Goal: Register for event/course

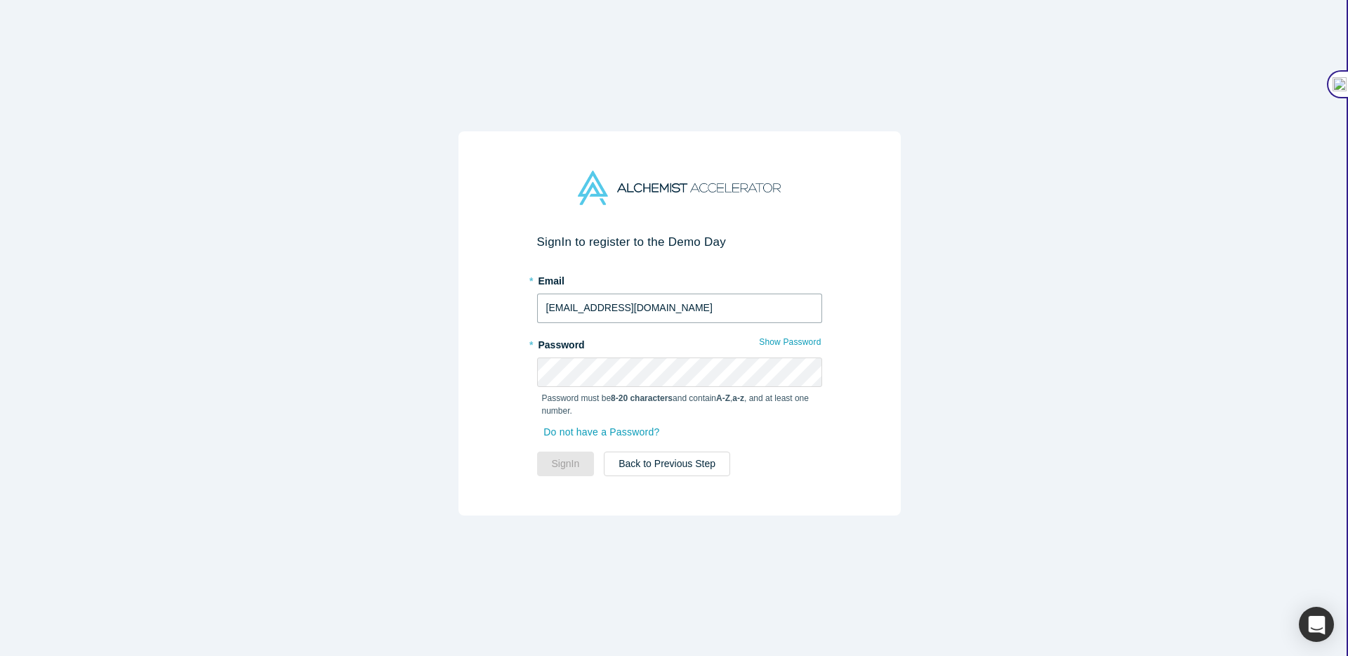
click at [619, 308] on input "[EMAIL_ADDRESS][DOMAIN_NAME]" at bounding box center [679, 308] width 285 height 29
click at [643, 307] on input "[EMAIL_ADDRESS][DOMAIN_NAME]" at bounding box center [679, 308] width 285 height 29
click at [433, 308] on div "Sign In to register to the Demo Day * Email [EMAIL_ADDRESS][DOMAIN_NAME] * Pass…" at bounding box center [679, 333] width 1359 height 667
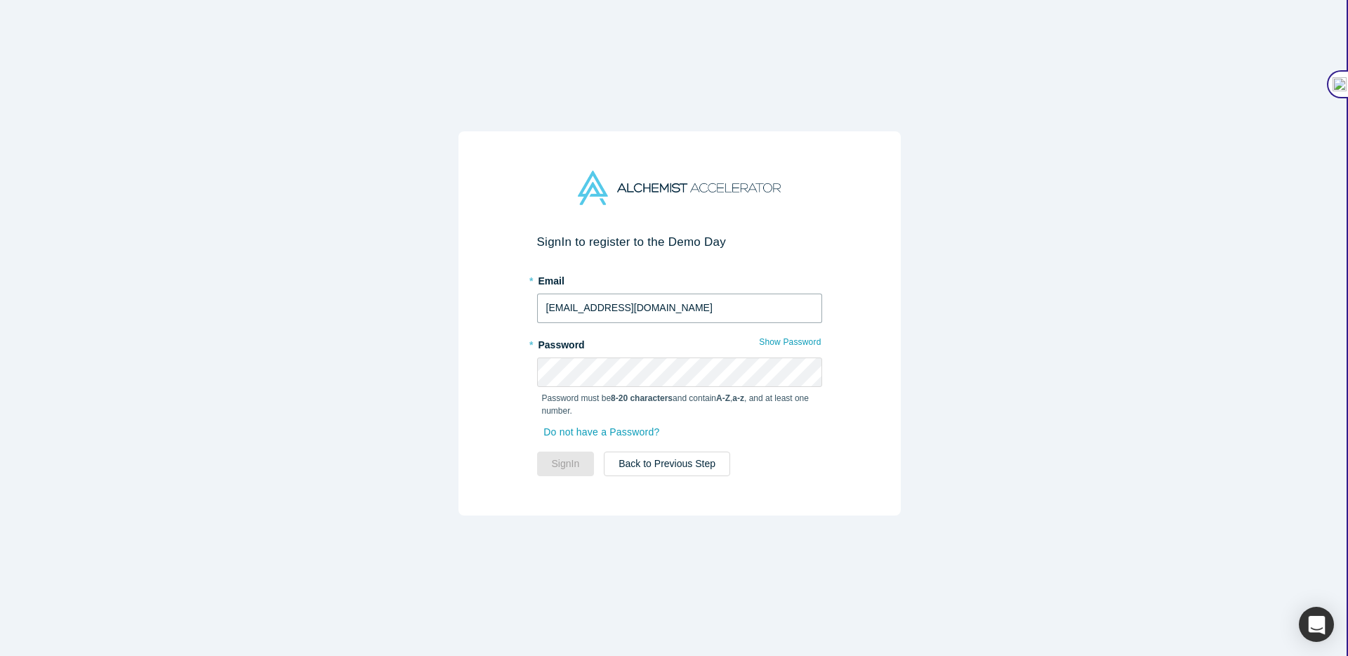
click at [660, 317] on input "[EMAIL_ADDRESS][DOMAIN_NAME]" at bounding box center [679, 308] width 285 height 29
click at [655, 307] on input "[EMAIL_ADDRESS][DOMAIN_NAME]" at bounding box center [679, 308] width 285 height 29
click at [311, 166] on div "Sign In to register to the Demo Day * Email [EMAIL_ADDRESS][DOMAIN_NAME] * Pass…" at bounding box center [679, 333] width 1359 height 667
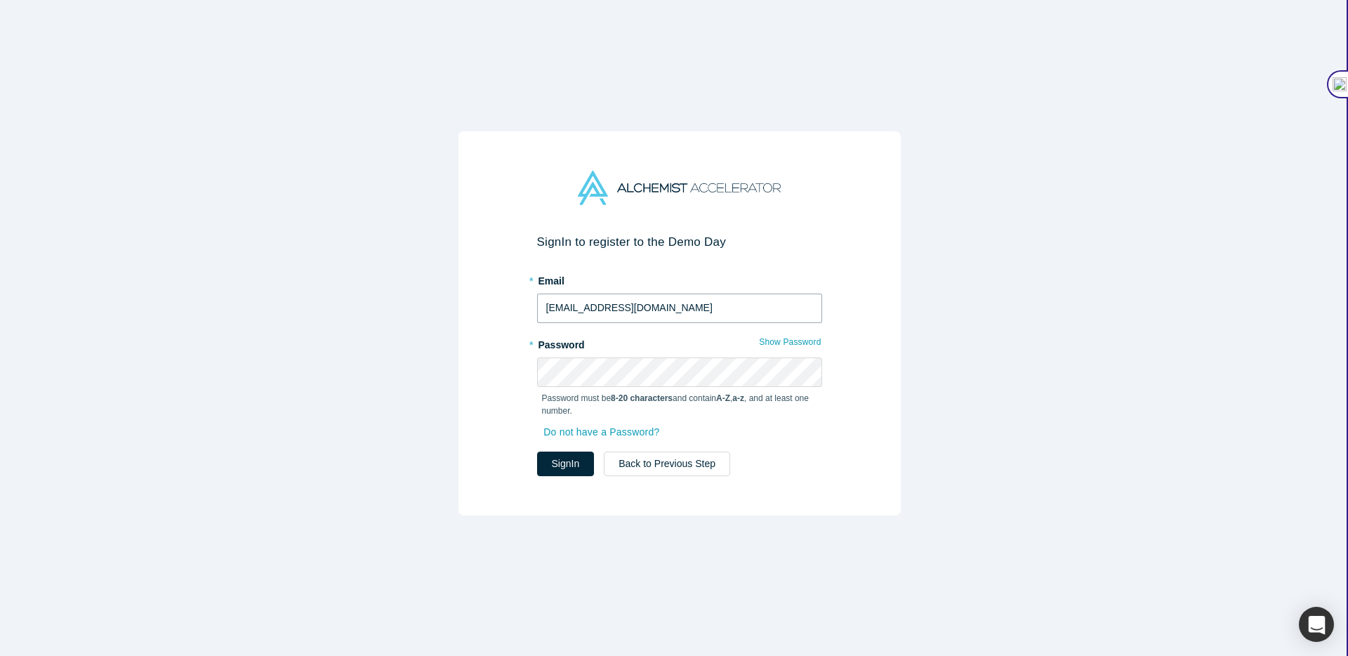
click at [627, 312] on input "[EMAIL_ADDRESS][DOMAIN_NAME]" at bounding box center [679, 308] width 285 height 29
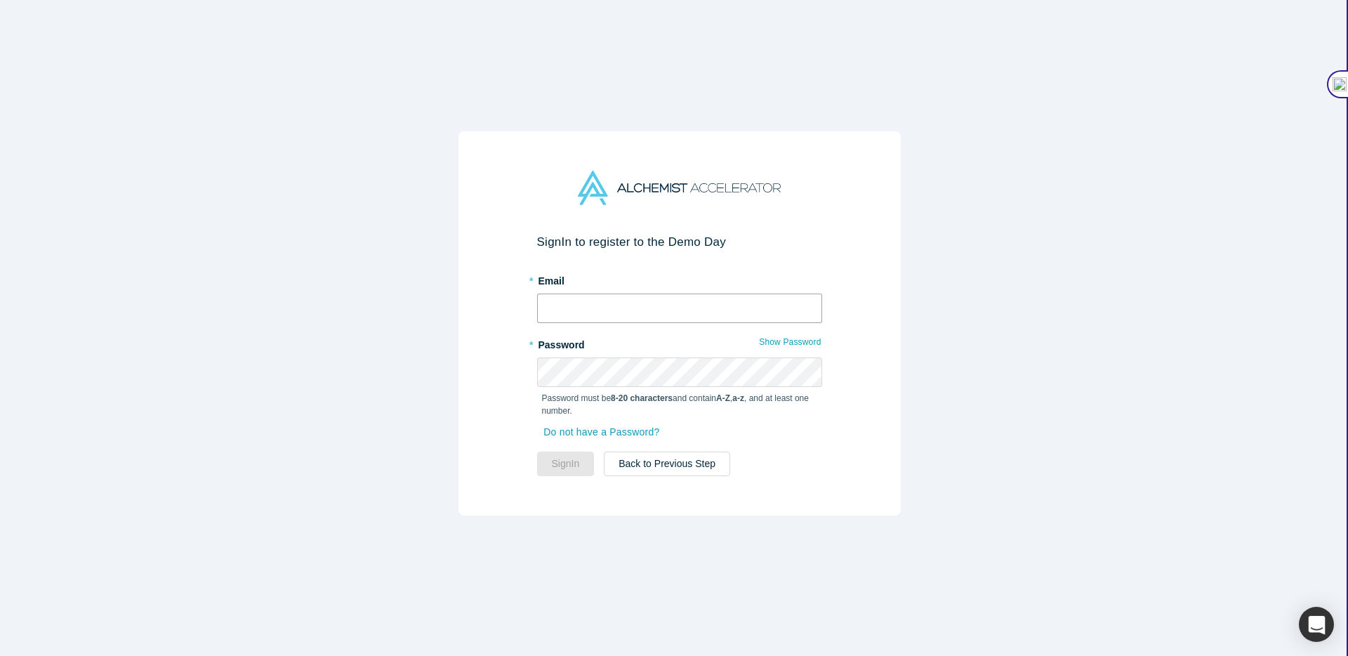
type input "[PERSON_NAME][EMAIL_ADDRESS][DOMAIN_NAME]"
click at [563, 471] on button "Sign In" at bounding box center [566, 464] width 58 height 25
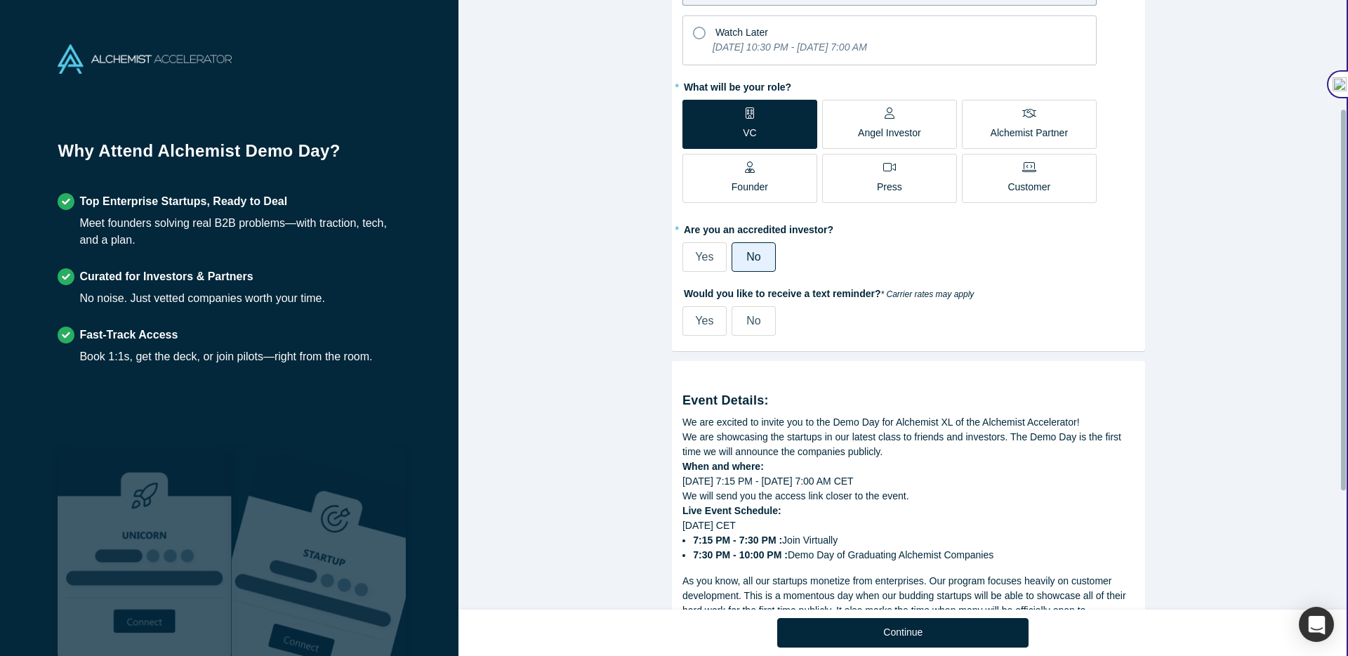
scroll to position [362, 0]
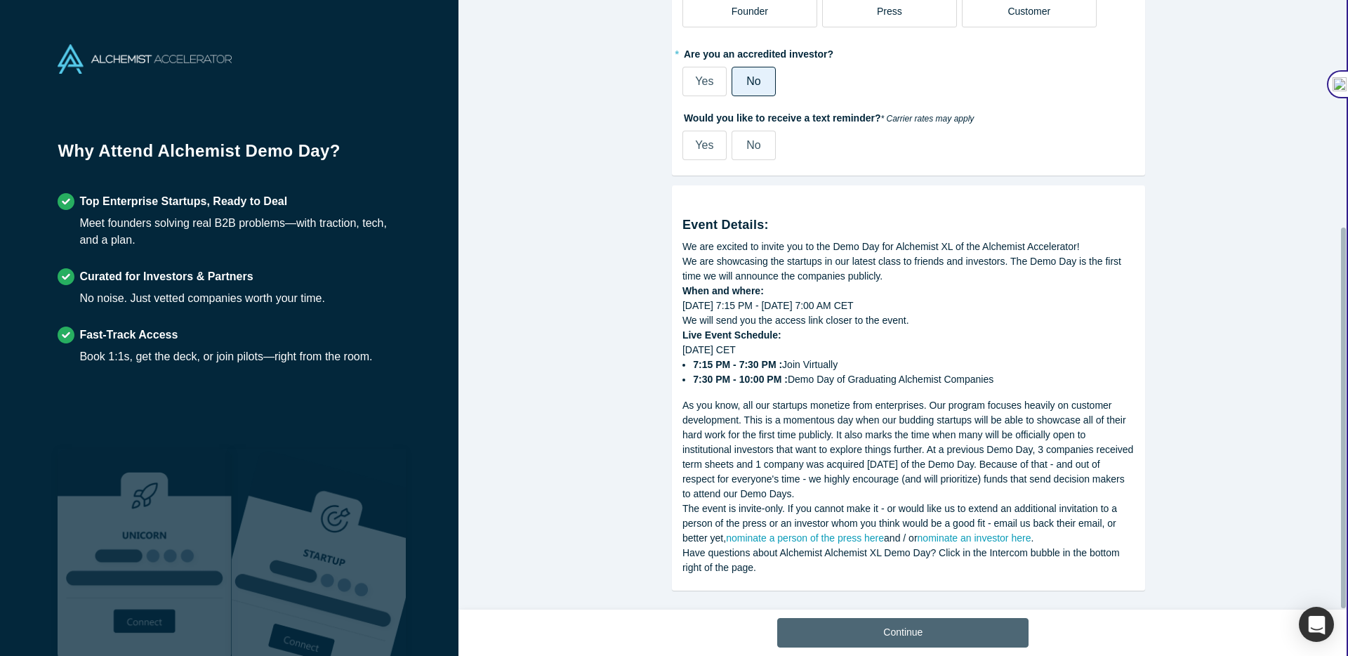
click at [919, 645] on button "Continue" at bounding box center [902, 632] width 251 height 29
click at [893, 623] on button "Continue" at bounding box center [902, 632] width 251 height 29
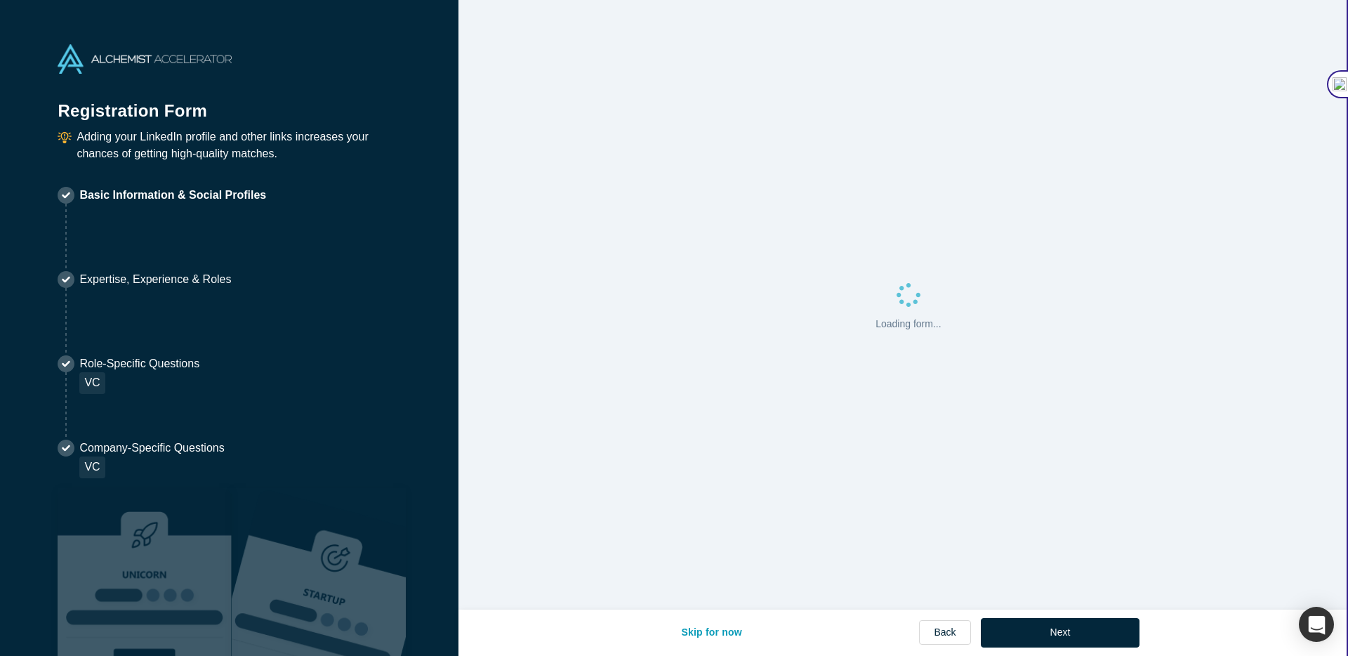
select select "US"
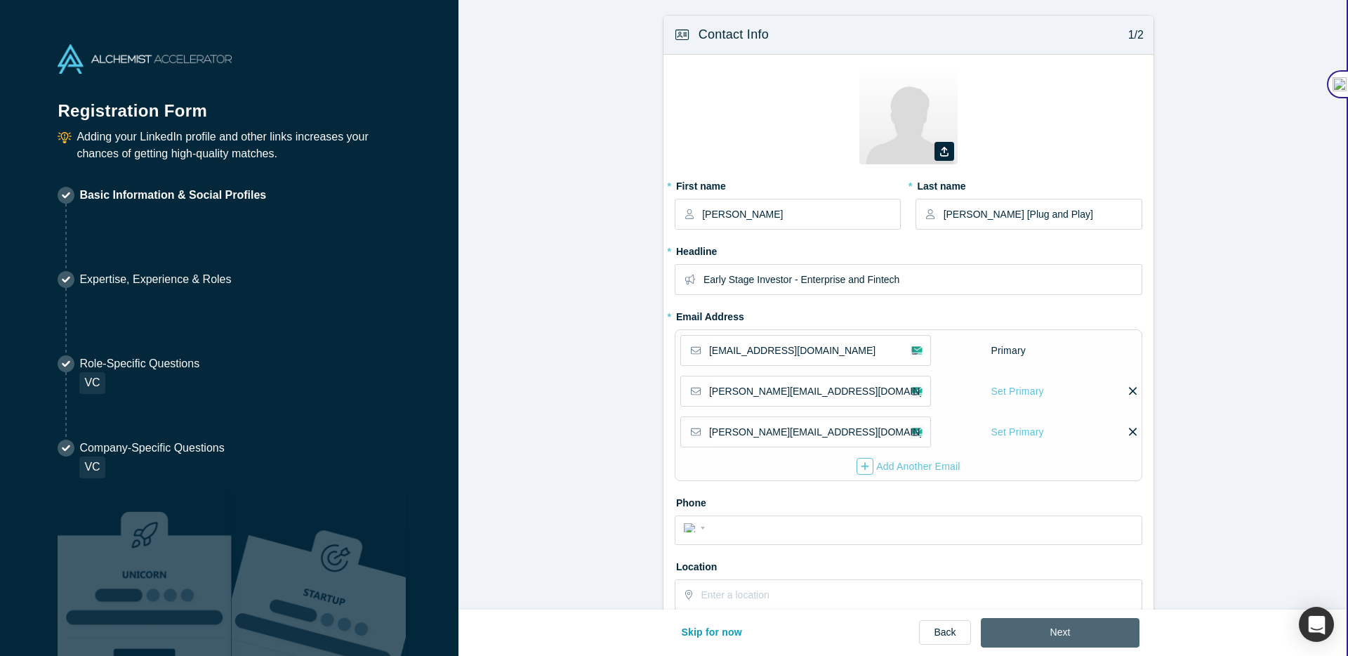
click at [1046, 631] on button "Next" at bounding box center [1060, 632] width 159 height 29
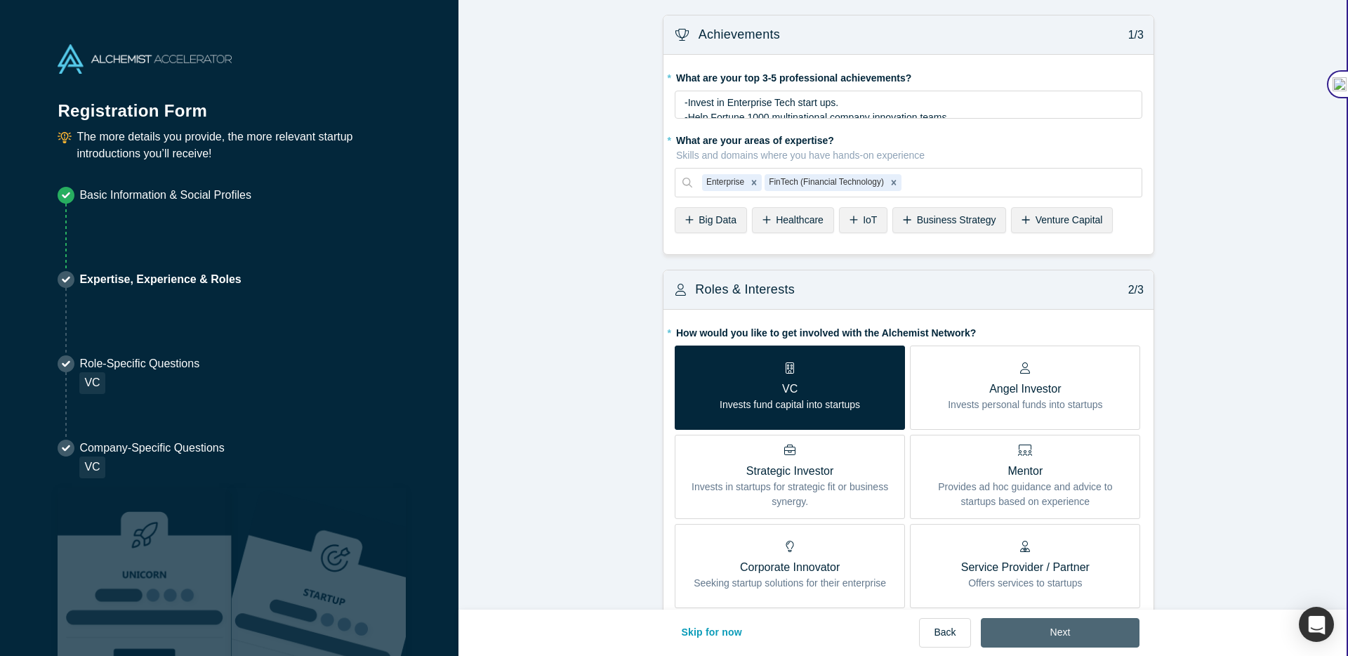
click at [1051, 635] on button "Next" at bounding box center [1060, 632] width 159 height 29
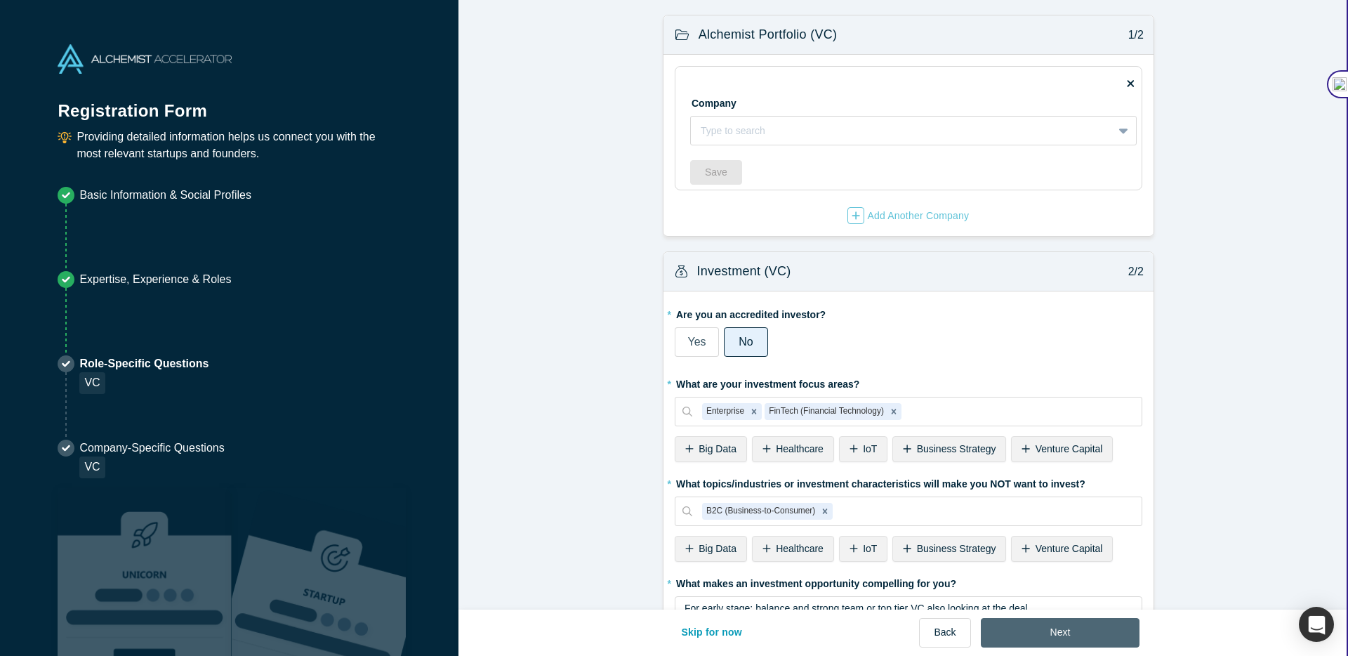
click at [1046, 626] on button "Next" at bounding box center [1060, 632] width 159 height 29
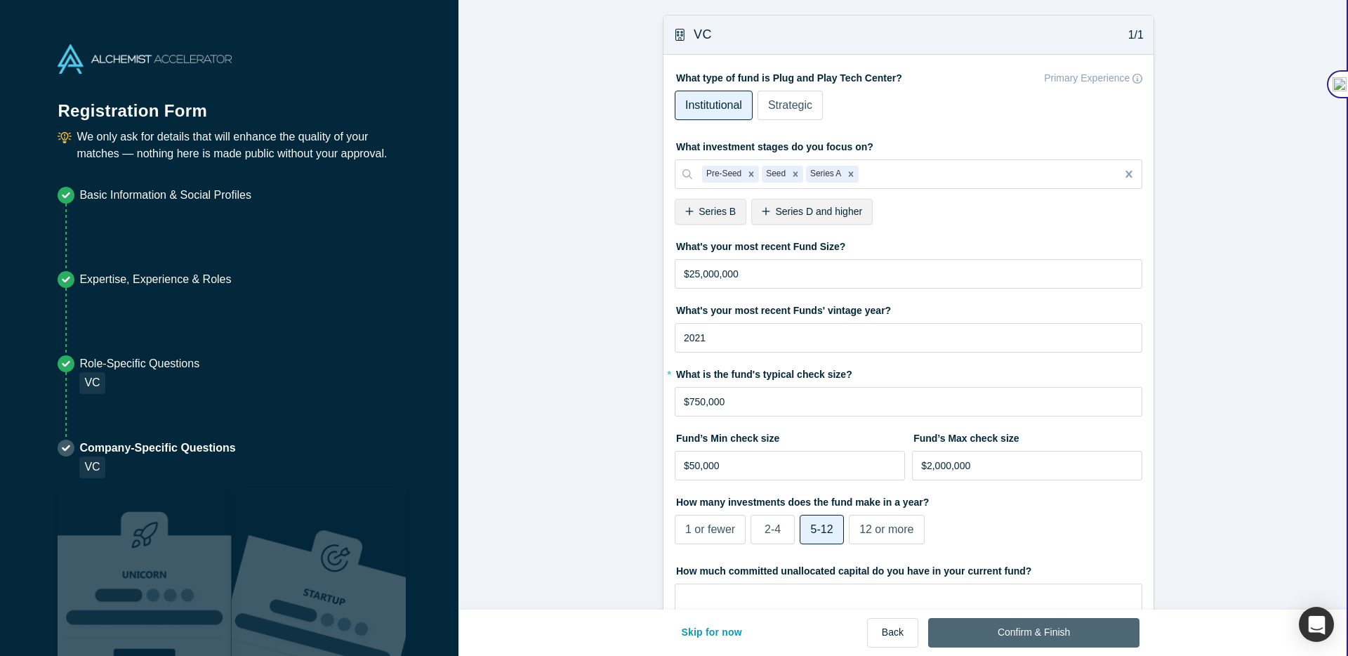
click at [1055, 636] on button "Confirm & Finish" at bounding box center [1033, 632] width 211 height 29
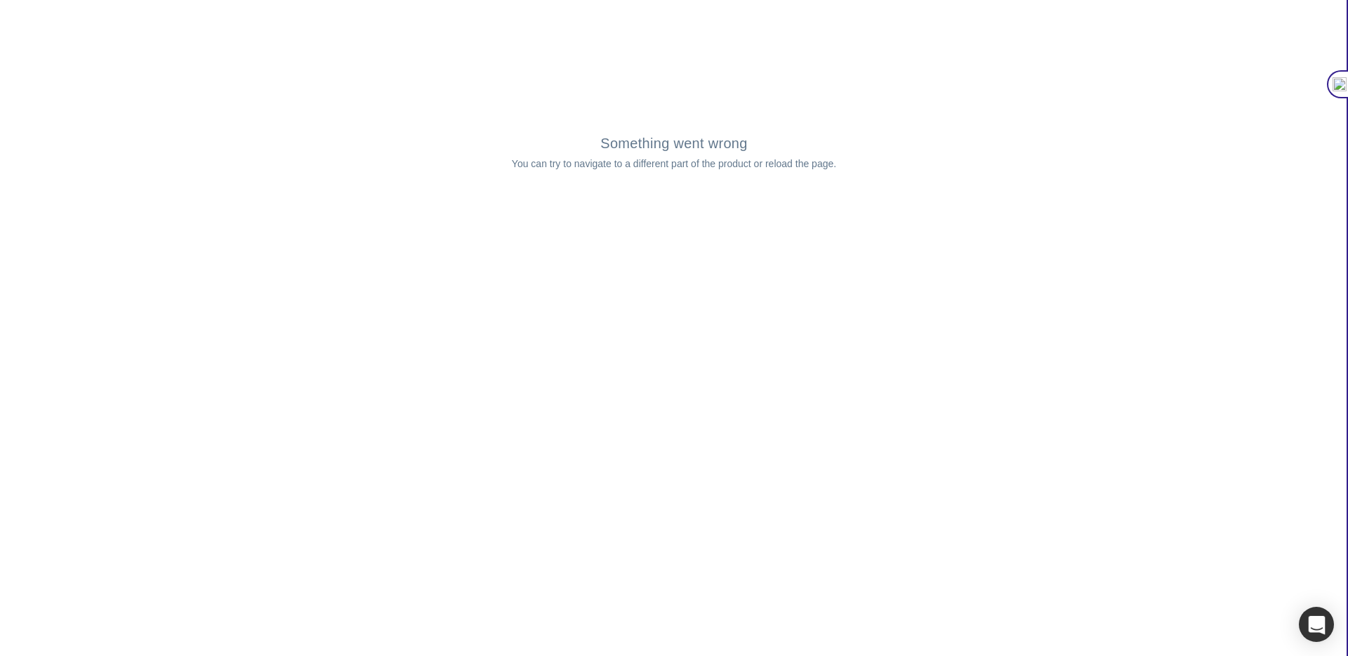
click at [644, 157] on p "You can try to navigate to a different part of the product or reload the page." at bounding box center [674, 164] width 1348 height 15
